Goal: Transaction & Acquisition: Purchase product/service

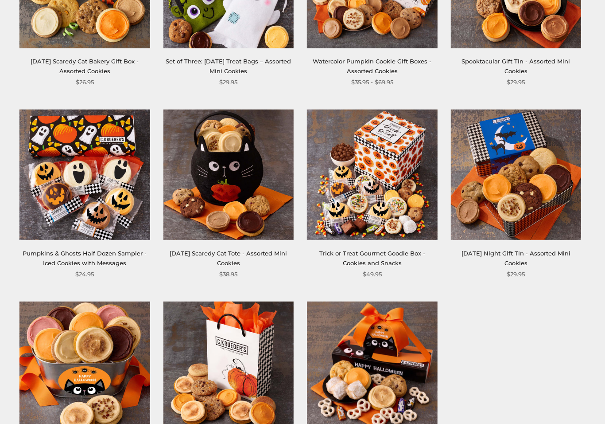
scroll to position [630, 0]
click at [104, 207] on img at bounding box center [84, 174] width 130 height 130
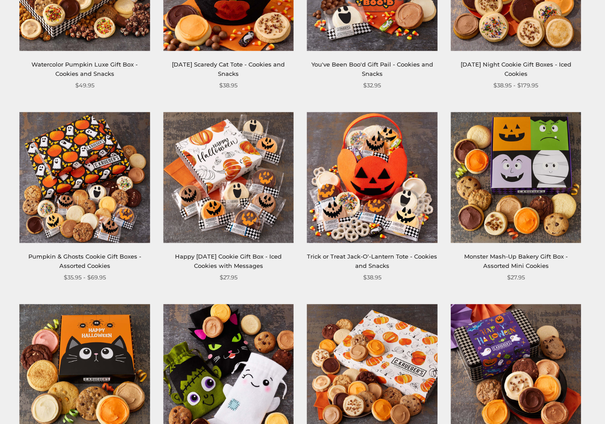
scroll to position [241, 0]
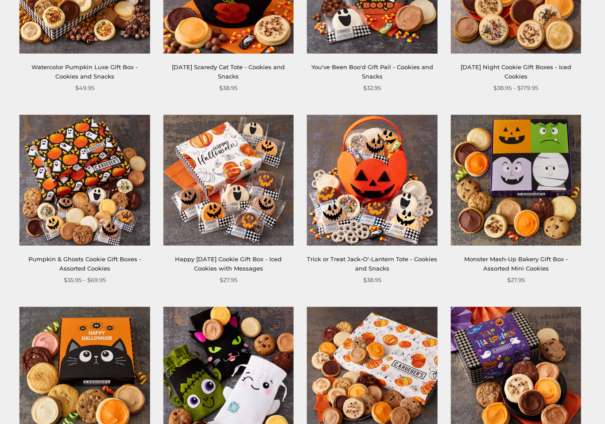
click at [221, 182] on img at bounding box center [228, 180] width 130 height 130
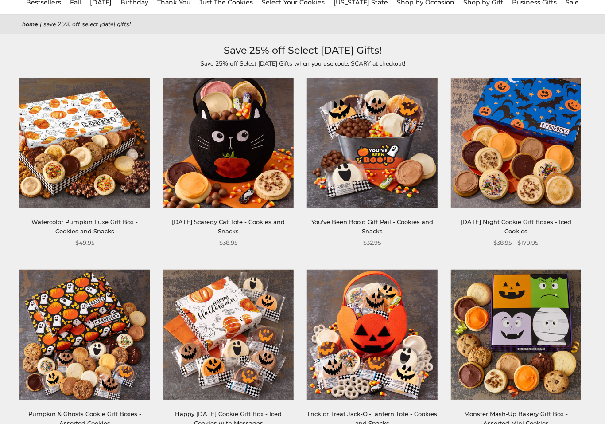
scroll to position [86, 0]
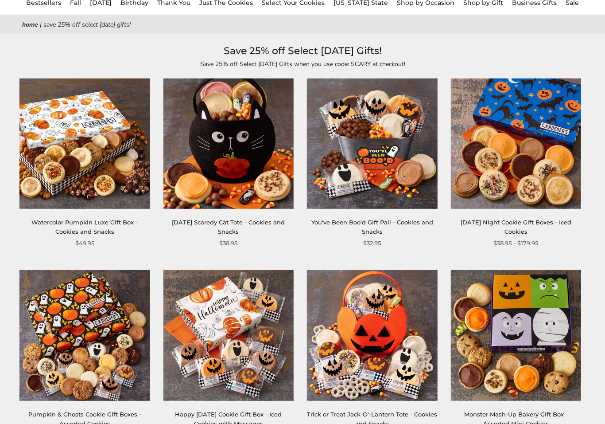
click at [251, 308] on img at bounding box center [228, 335] width 130 height 130
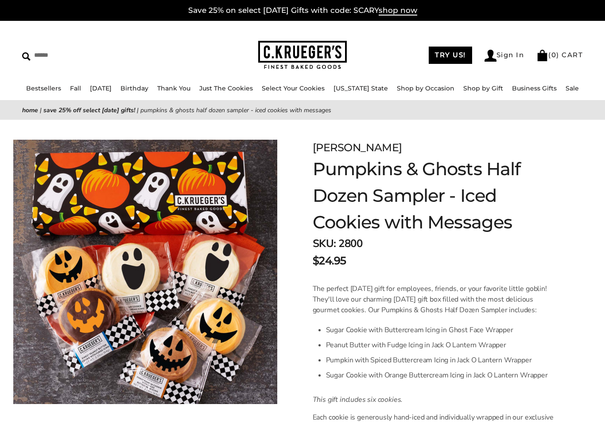
click at [549, 213] on h1 "Pumpkins & Ghosts Half Dozen Sampler - Iced Cookies with Messages" at bounding box center [437, 196] width 248 height 80
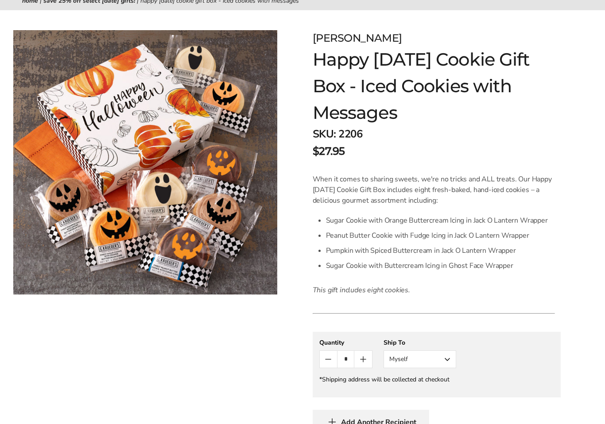
scroll to position [109, 0]
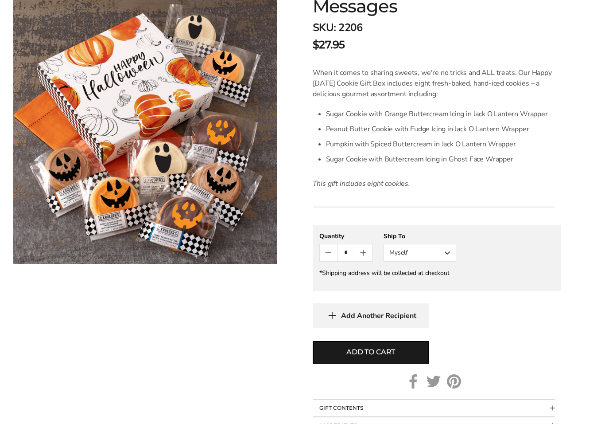
scroll to position [216, 0]
click at [363, 350] on span "Add to cart" at bounding box center [370, 351] width 49 height 11
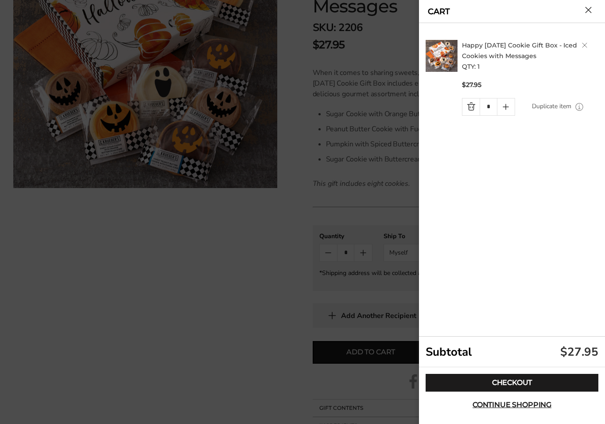
click at [517, 378] on link "Checkout" at bounding box center [512, 383] width 173 height 18
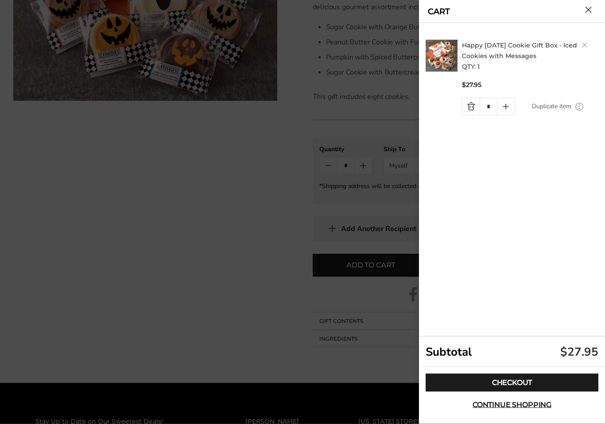
scroll to position [311, 0]
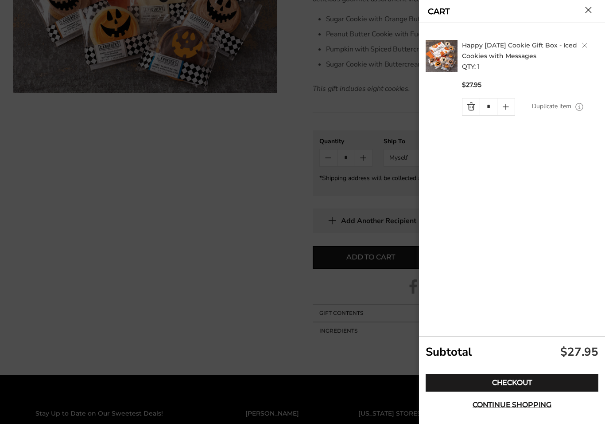
click at [589, 12] on button "Close cart" at bounding box center [588, 10] width 7 height 7
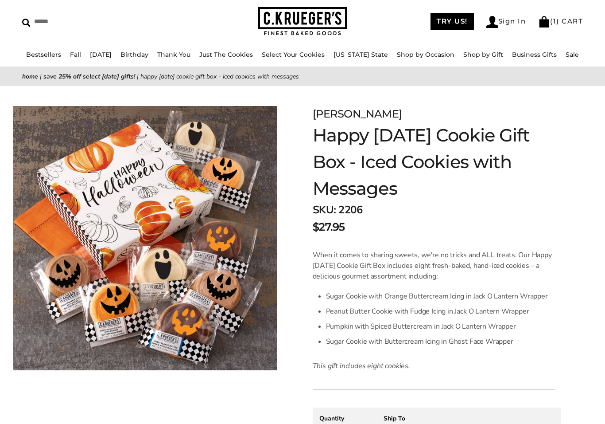
scroll to position [0, 0]
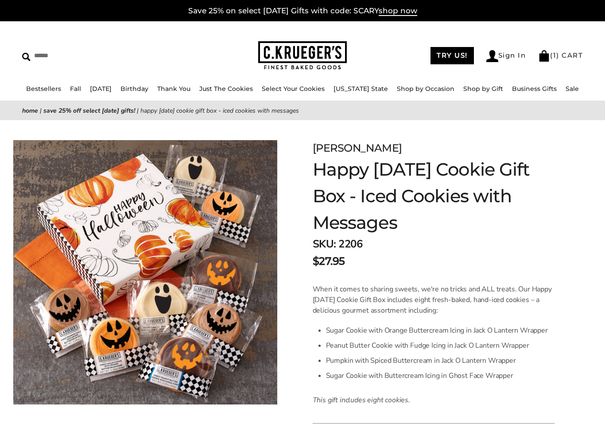
click at [498, 54] on link "Sign In" at bounding box center [506, 56] width 40 height 12
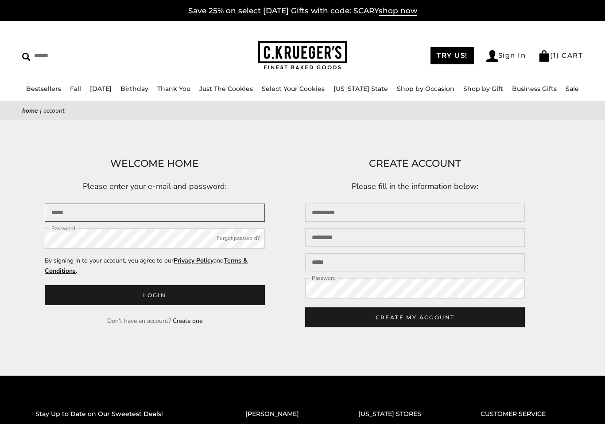
type input "**********"
click at [155, 296] on button "Login" at bounding box center [155, 295] width 220 height 20
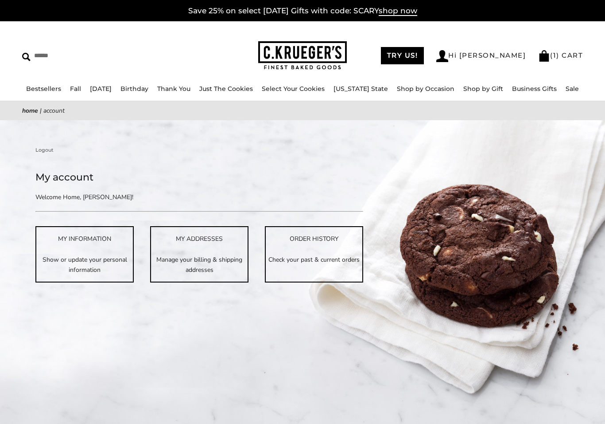
click at [408, 11] on span "shop now" at bounding box center [398, 11] width 39 height 10
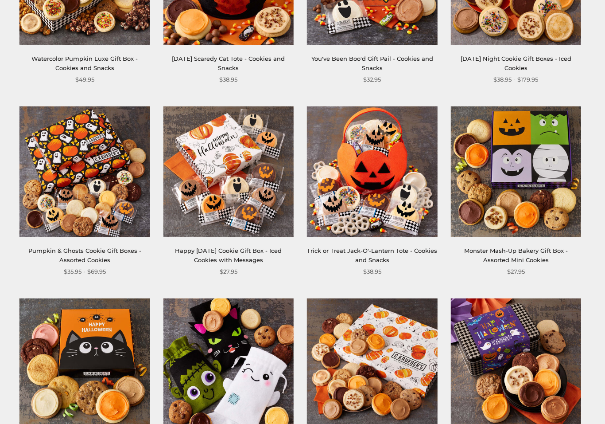
scroll to position [249, 0]
click at [243, 195] on img at bounding box center [228, 171] width 130 height 130
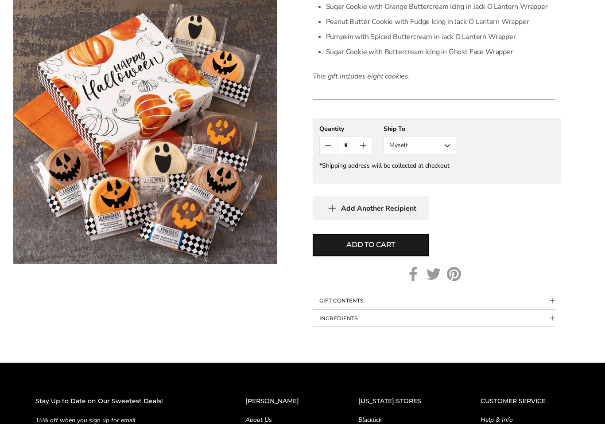
scroll to position [324, 0]
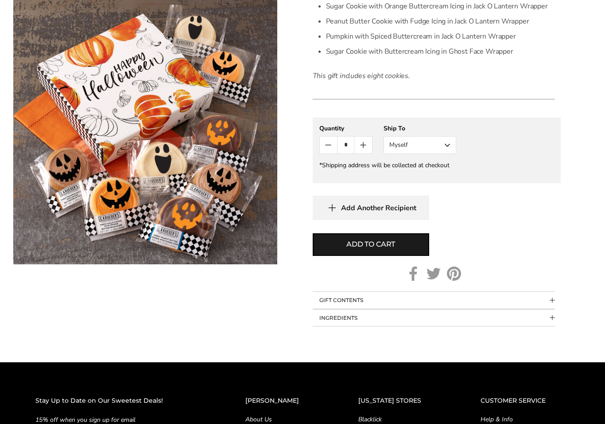
click at [370, 242] on span "Add to cart" at bounding box center [370, 244] width 49 height 11
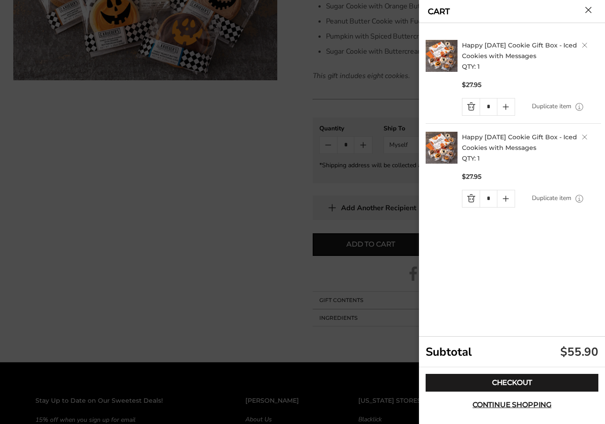
click at [467, 195] on link "Quantity minus button" at bounding box center [471, 198] width 17 height 17
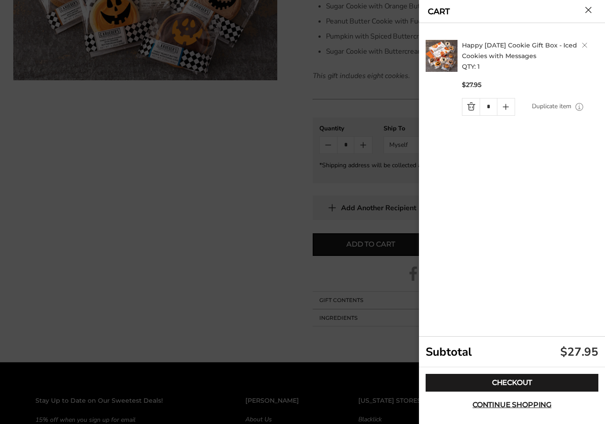
click at [514, 380] on link "Checkout" at bounding box center [512, 383] width 173 height 18
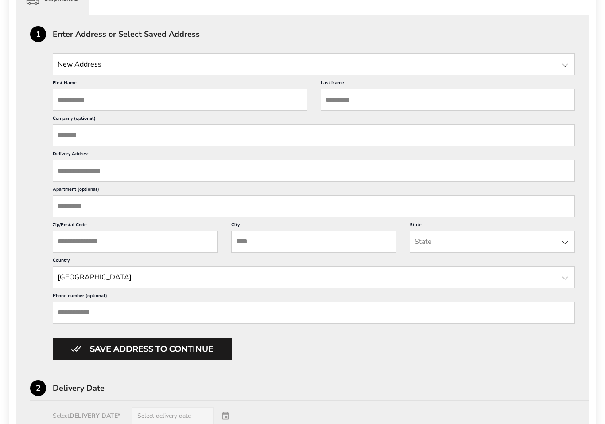
scroll to position [291, 0]
click at [101, 99] on input "First Name" at bounding box center [180, 100] width 255 height 22
type input "****"
type input "******"
click at [86, 176] on input "Delivery Address" at bounding box center [314, 171] width 522 height 22
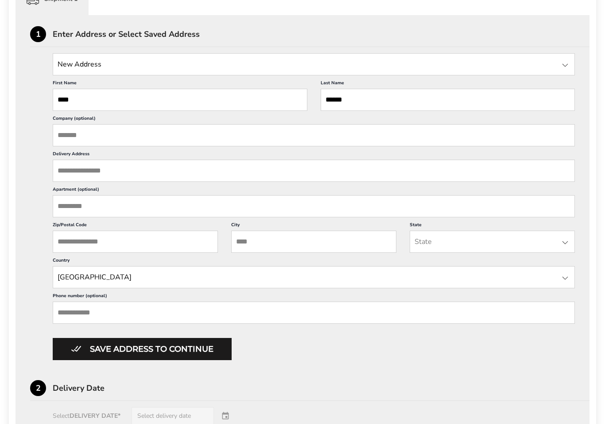
type input "**"
type input "**********"
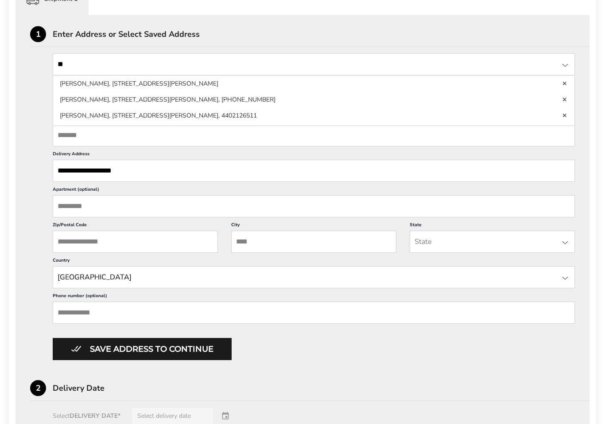
type input "**********"
type input "**"
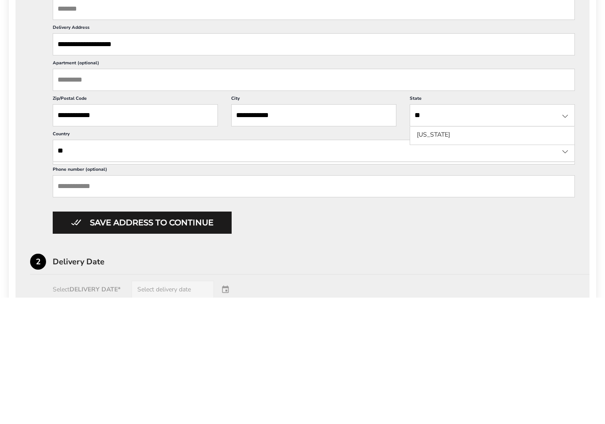
click at [127, 230] on input "**********" at bounding box center [135, 241] width 165 height 22
type input "*****"
click at [447, 230] on input "**" at bounding box center [492, 241] width 165 height 22
type input "**"
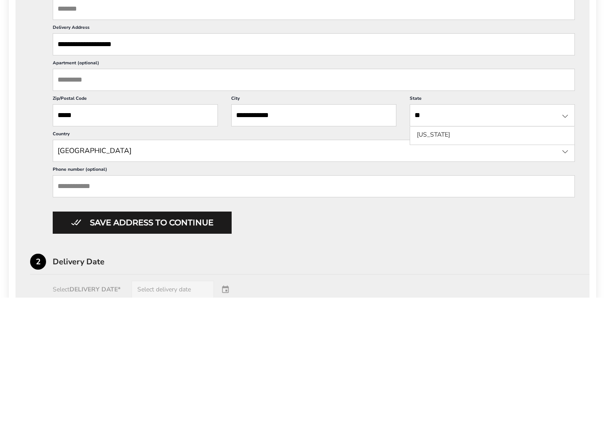
click at [430, 253] on li "Ohio" at bounding box center [492, 261] width 164 height 16
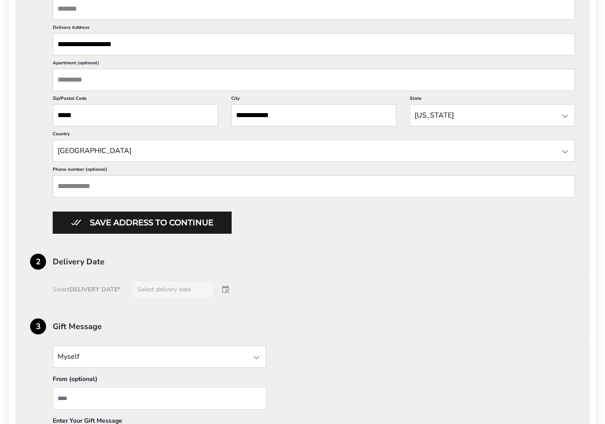
click at [140, 197] on input "Phone number (optional)" at bounding box center [314, 186] width 522 height 22
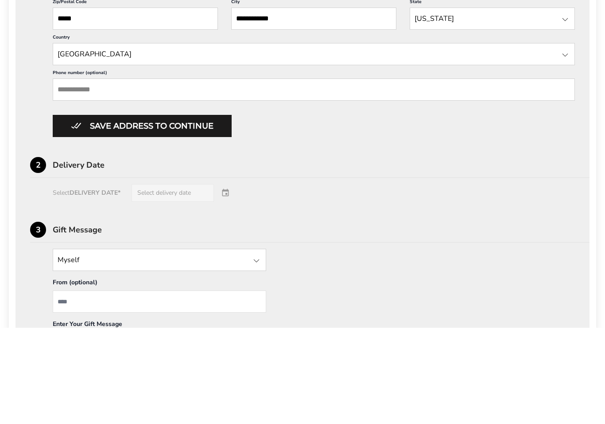
type input "**********"
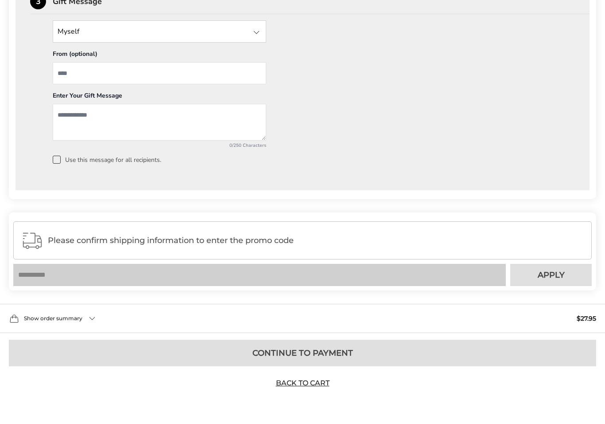
scroll to position [750, 0]
click at [208, 245] on span "Please confirm shipping information to enter the promo code" at bounding box center [316, 240] width 536 height 9
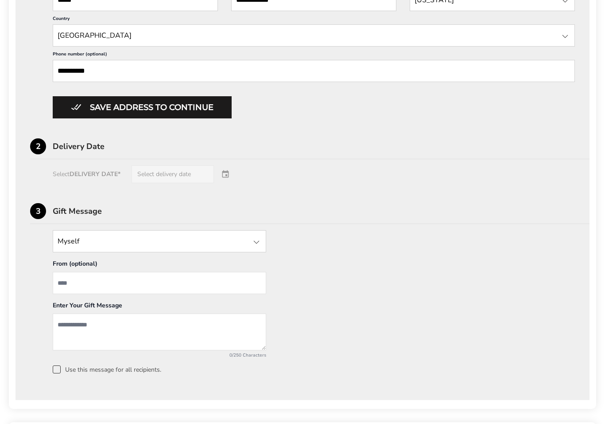
scroll to position [531, 0]
click at [226, 184] on div "Select DELIVERY DATE* Select delivery date" at bounding box center [302, 175] width 545 height 18
click at [167, 184] on div "Select DELIVERY DATE* Select delivery date" at bounding box center [302, 175] width 545 height 18
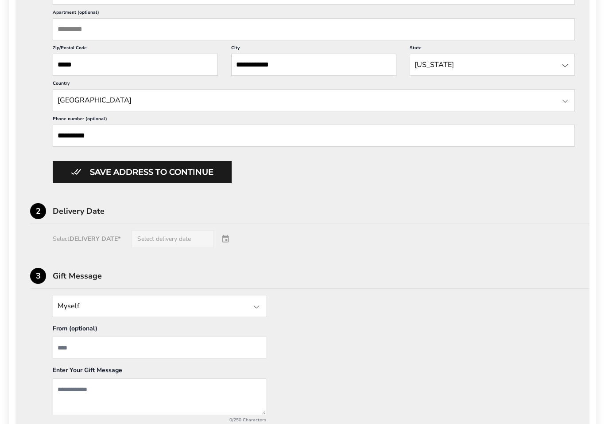
scroll to position [468, 0]
click at [143, 183] on button "Save address to continue" at bounding box center [142, 171] width 179 height 22
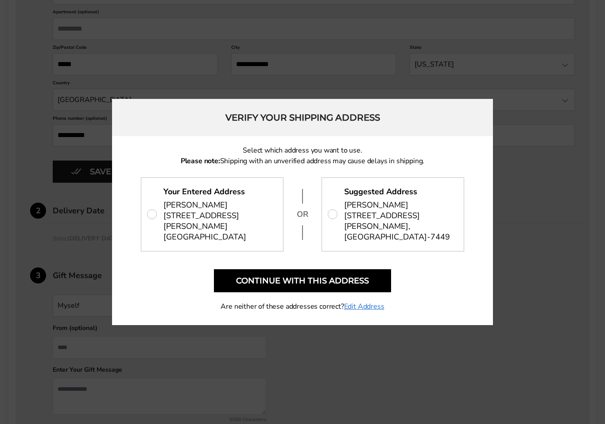
click at [343, 284] on button "Continue with this address" at bounding box center [302, 280] width 177 height 23
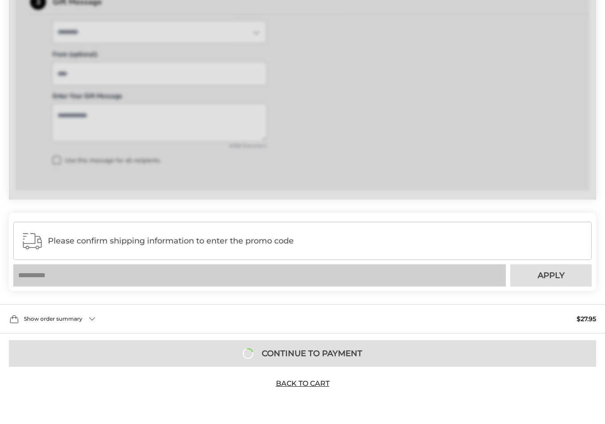
scroll to position [450, 0]
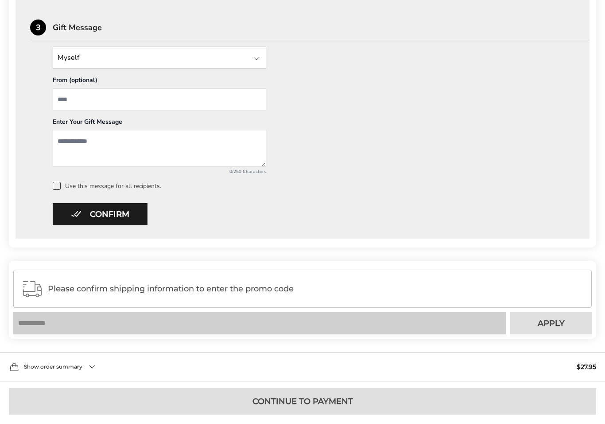
click at [108, 211] on button "Confirm" at bounding box center [100, 214] width 95 height 22
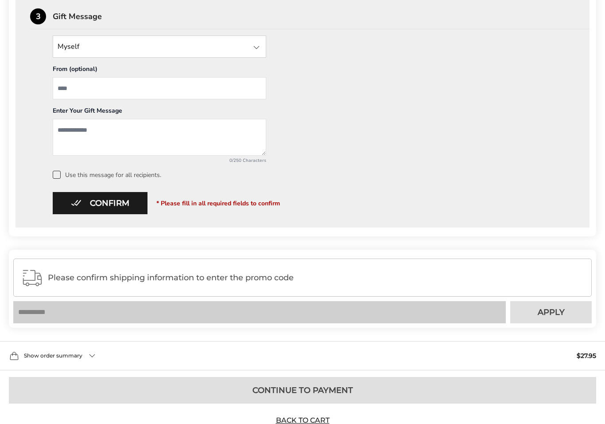
scroll to position [491, 0]
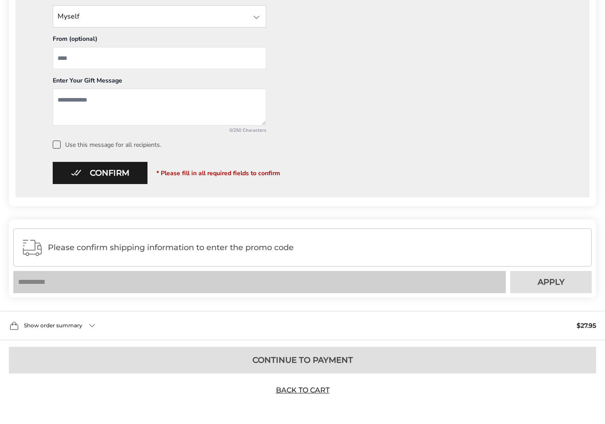
click at [110, 176] on button "Confirm" at bounding box center [100, 173] width 95 height 22
click at [58, 144] on span at bounding box center [57, 144] width 8 height 8
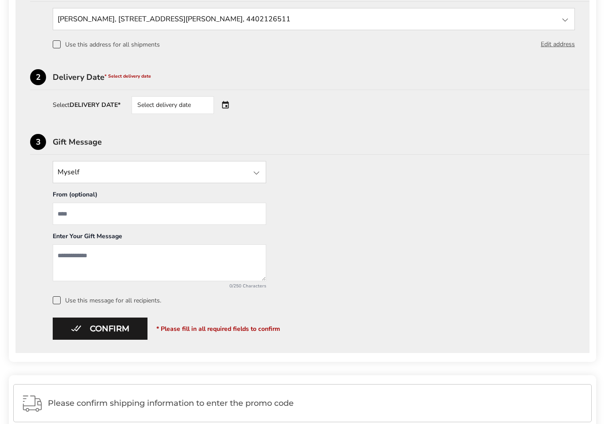
scroll to position [334, 0]
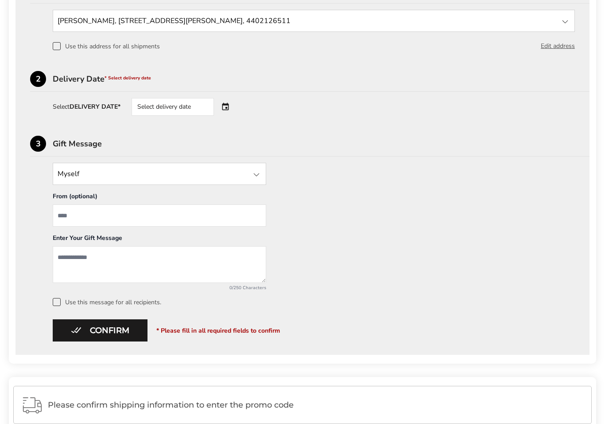
click at [175, 108] on div "Select delivery date" at bounding box center [173, 107] width 82 height 18
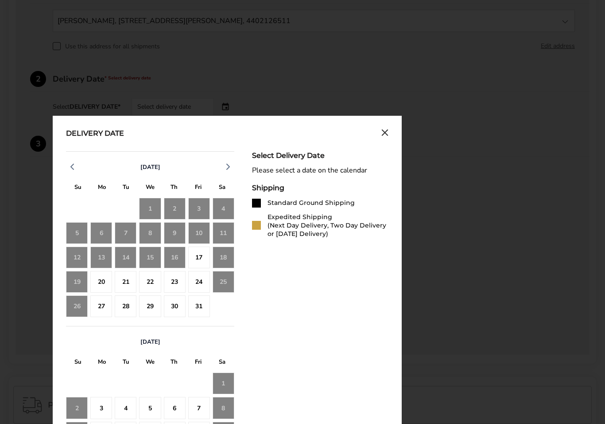
click at [82, 309] on div "26" at bounding box center [77, 306] width 22 height 22
click at [83, 304] on div "26" at bounding box center [77, 306] width 22 height 22
click at [221, 280] on div "25" at bounding box center [224, 282] width 22 height 22
click at [196, 281] on div "24" at bounding box center [199, 282] width 22 height 22
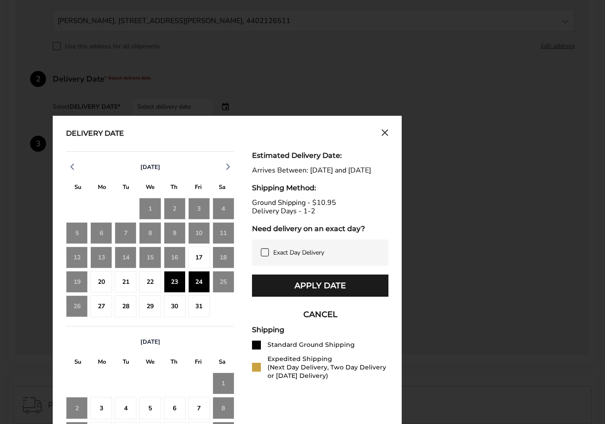
click at [131, 304] on div "28" at bounding box center [126, 306] width 22 height 22
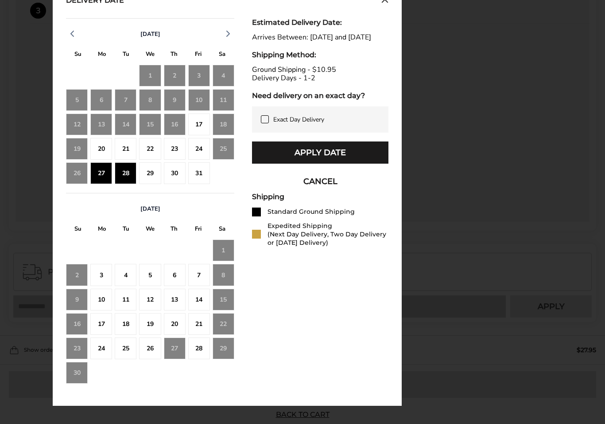
scroll to position [491, 0]
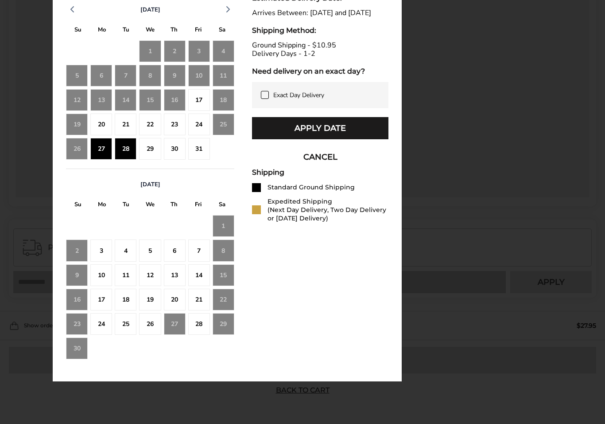
click at [341, 136] on button "Apply Date" at bounding box center [320, 128] width 136 height 22
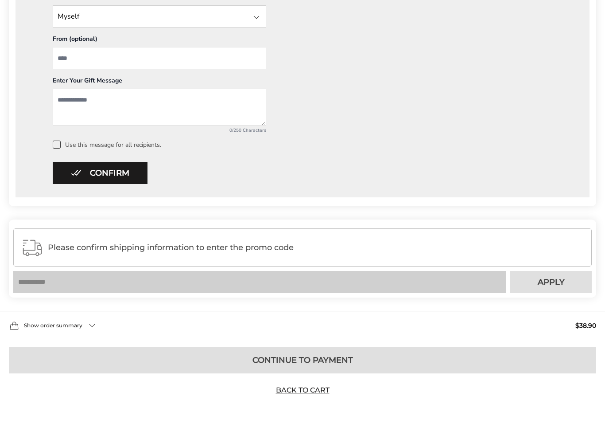
click at [110, 173] on button "Confirm" at bounding box center [100, 173] width 95 height 22
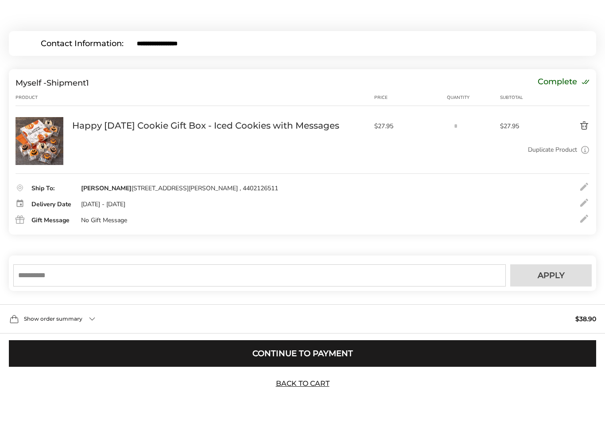
scroll to position [104, 0]
click at [68, 278] on input "text" at bounding box center [259, 275] width 493 height 22
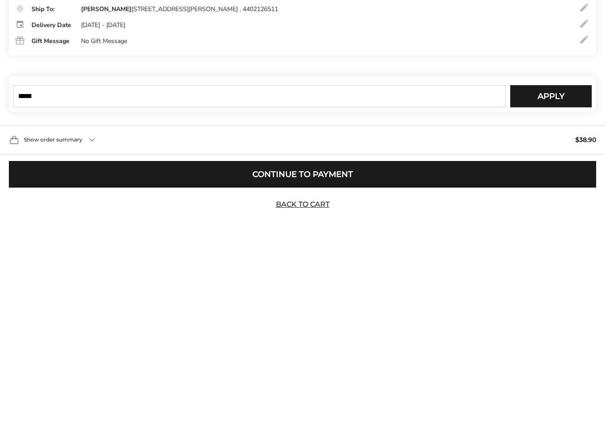
type input "*****"
click at [551, 271] on span "Apply" at bounding box center [551, 275] width 27 height 8
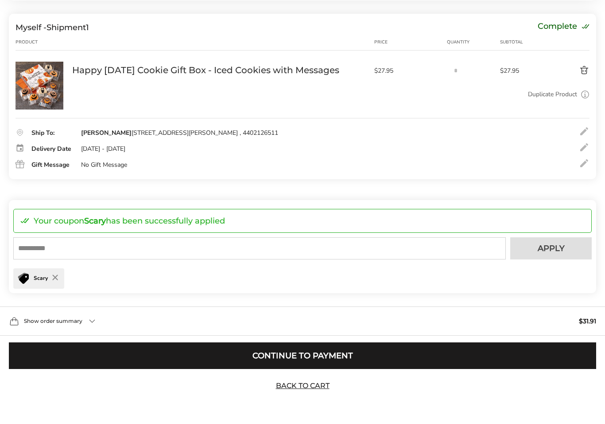
scroll to position [161, 0]
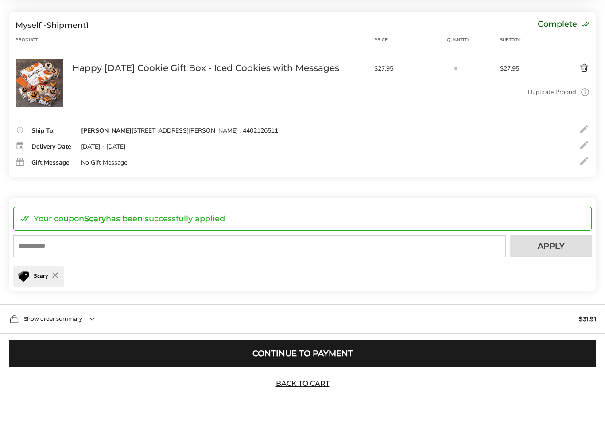
click at [315, 359] on button "Continue to Payment" at bounding box center [303, 353] width 588 height 27
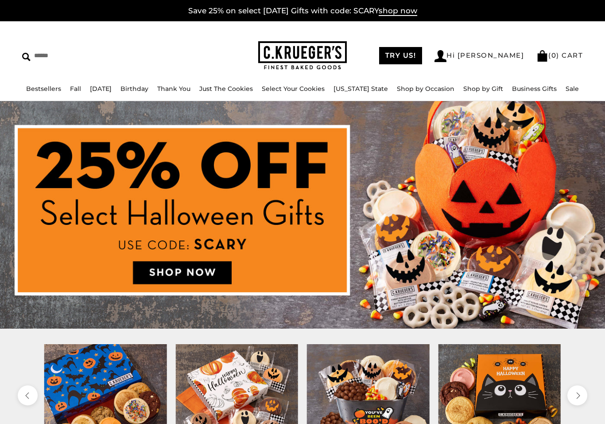
click at [502, 52] on link "Hi [PERSON_NAME]" at bounding box center [480, 56] width 90 height 12
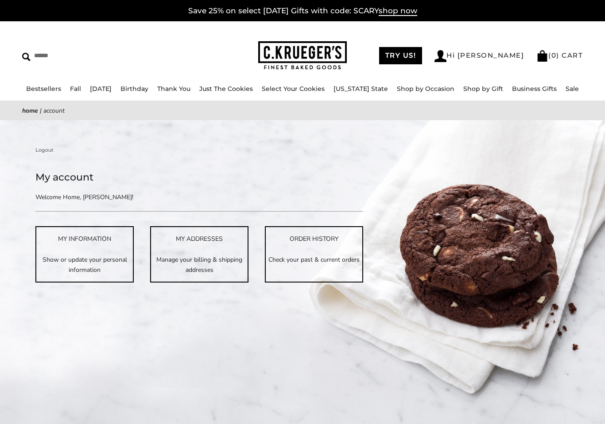
click at [447, 58] on img at bounding box center [441, 56] width 12 height 12
click at [288, 55] on img at bounding box center [302, 55] width 89 height 29
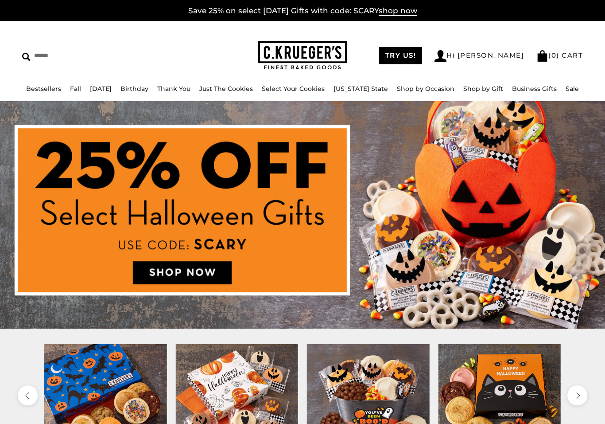
click at [498, 50] on link "Hi Judy" at bounding box center [480, 56] width 90 height 12
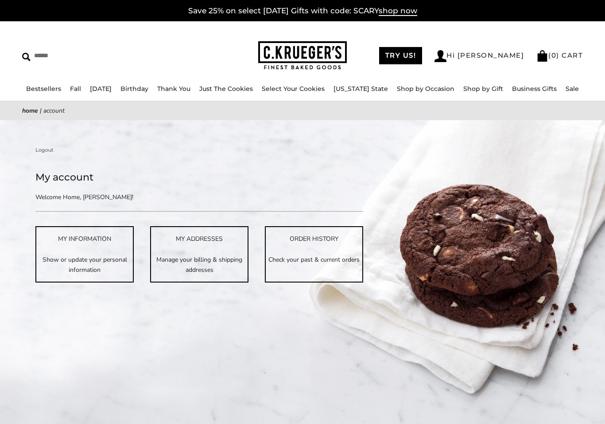
click at [45, 152] on link "Logout" at bounding box center [44, 150] width 18 height 8
